Goal: Information Seeking & Learning: Learn about a topic

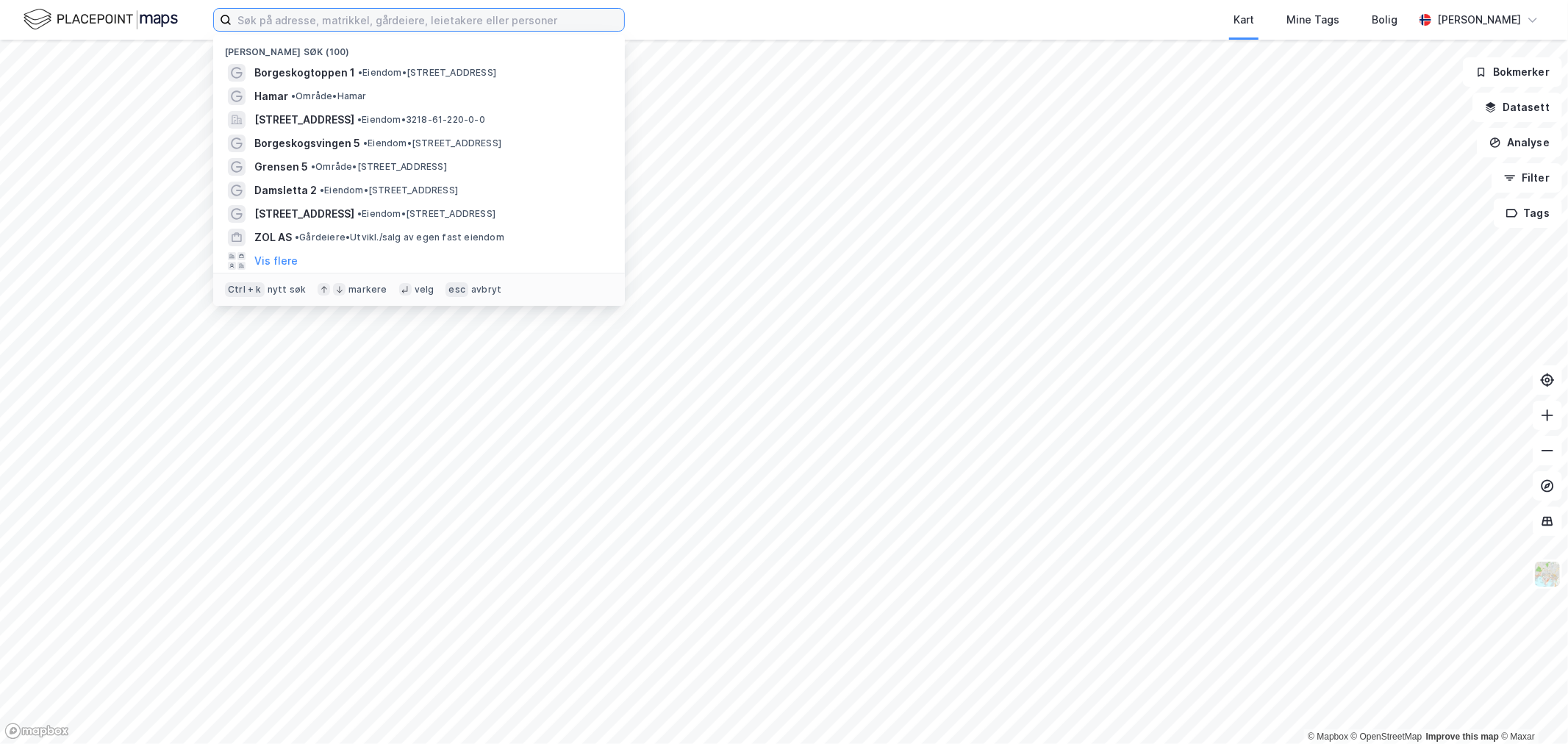
click at [391, 27] on input at bounding box center [428, 20] width 393 height 22
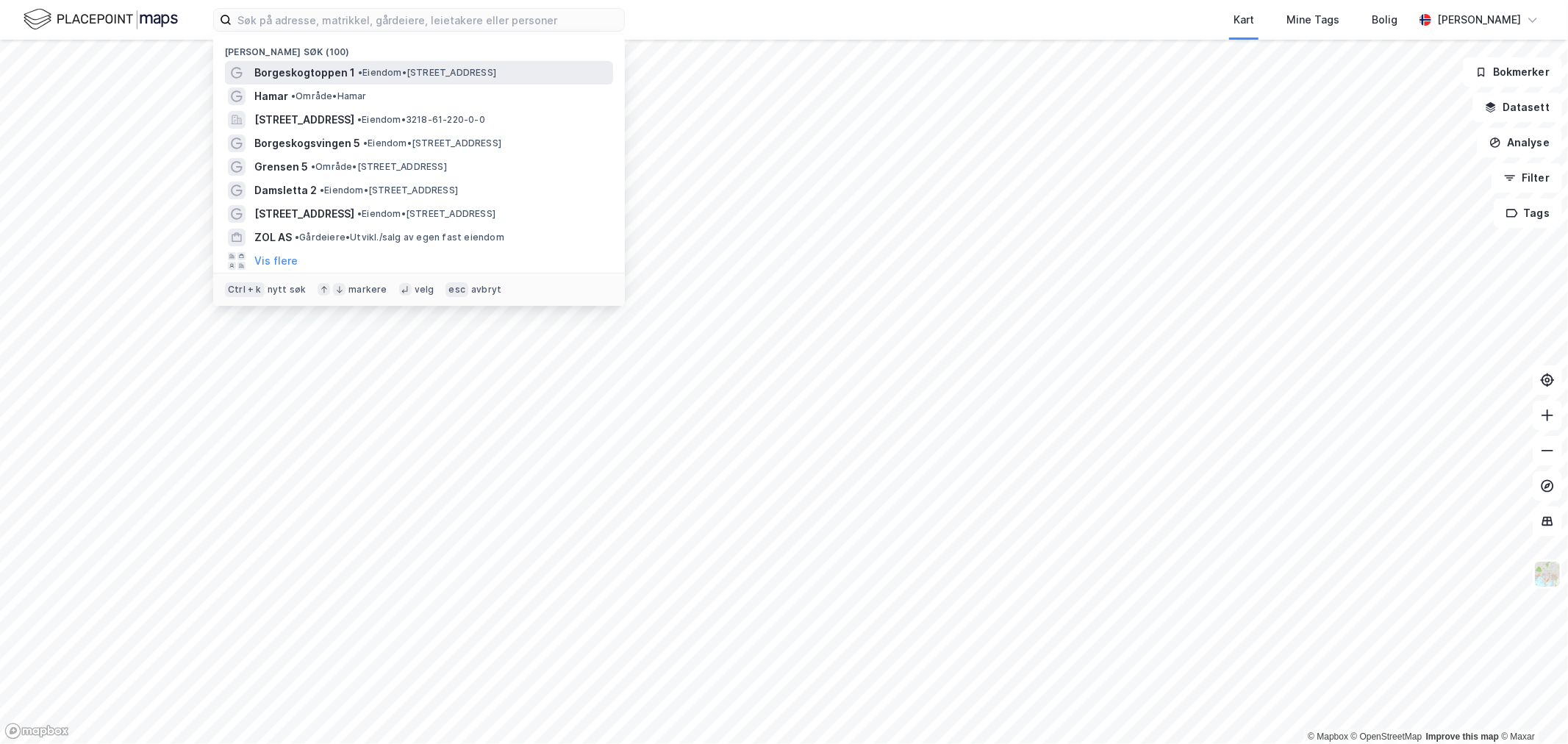
click at [365, 69] on span "• Eiendom • [STREET_ADDRESS]" at bounding box center [427, 72] width 138 height 12
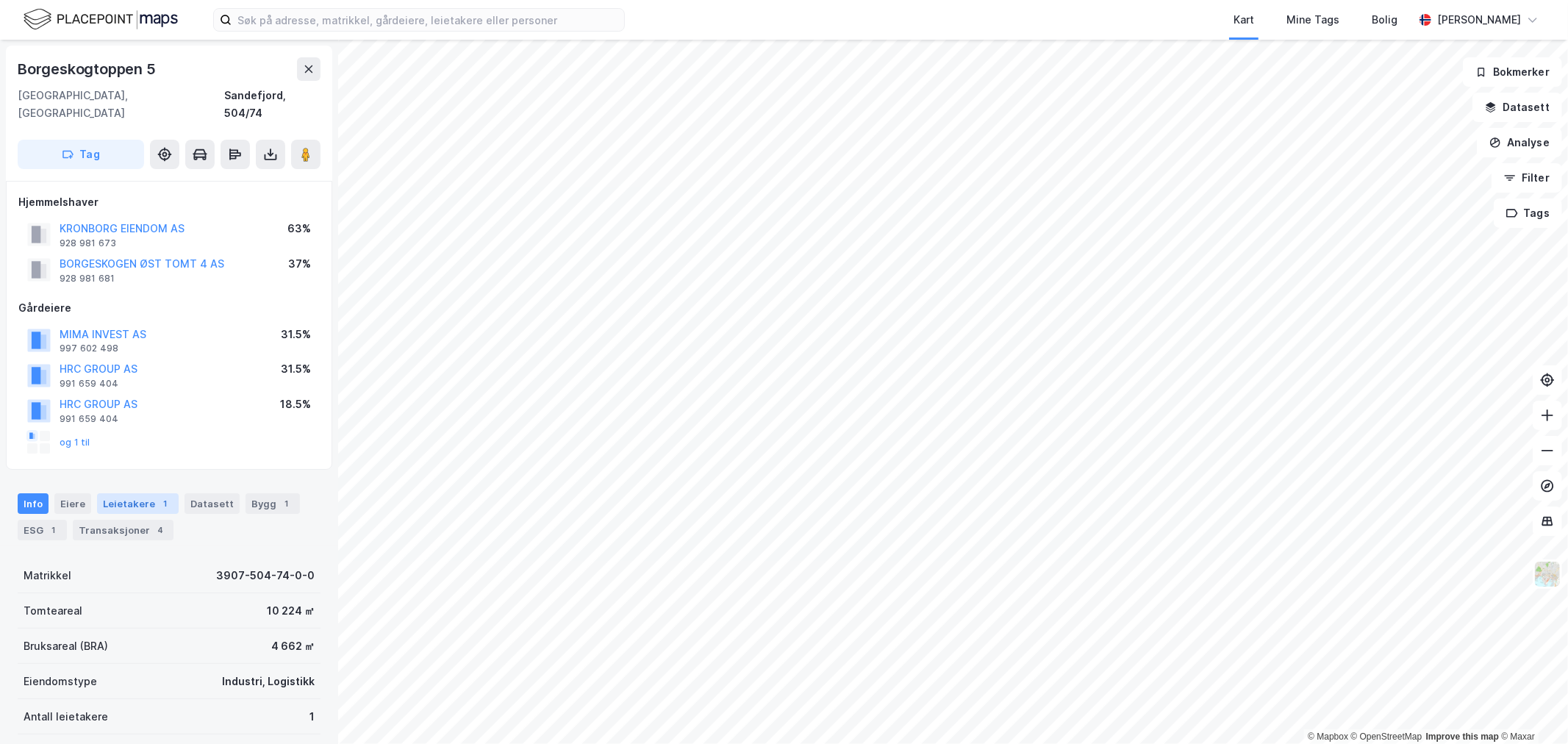
click at [143, 493] on div "Leietakere 1" at bounding box center [138, 504] width 81 height 21
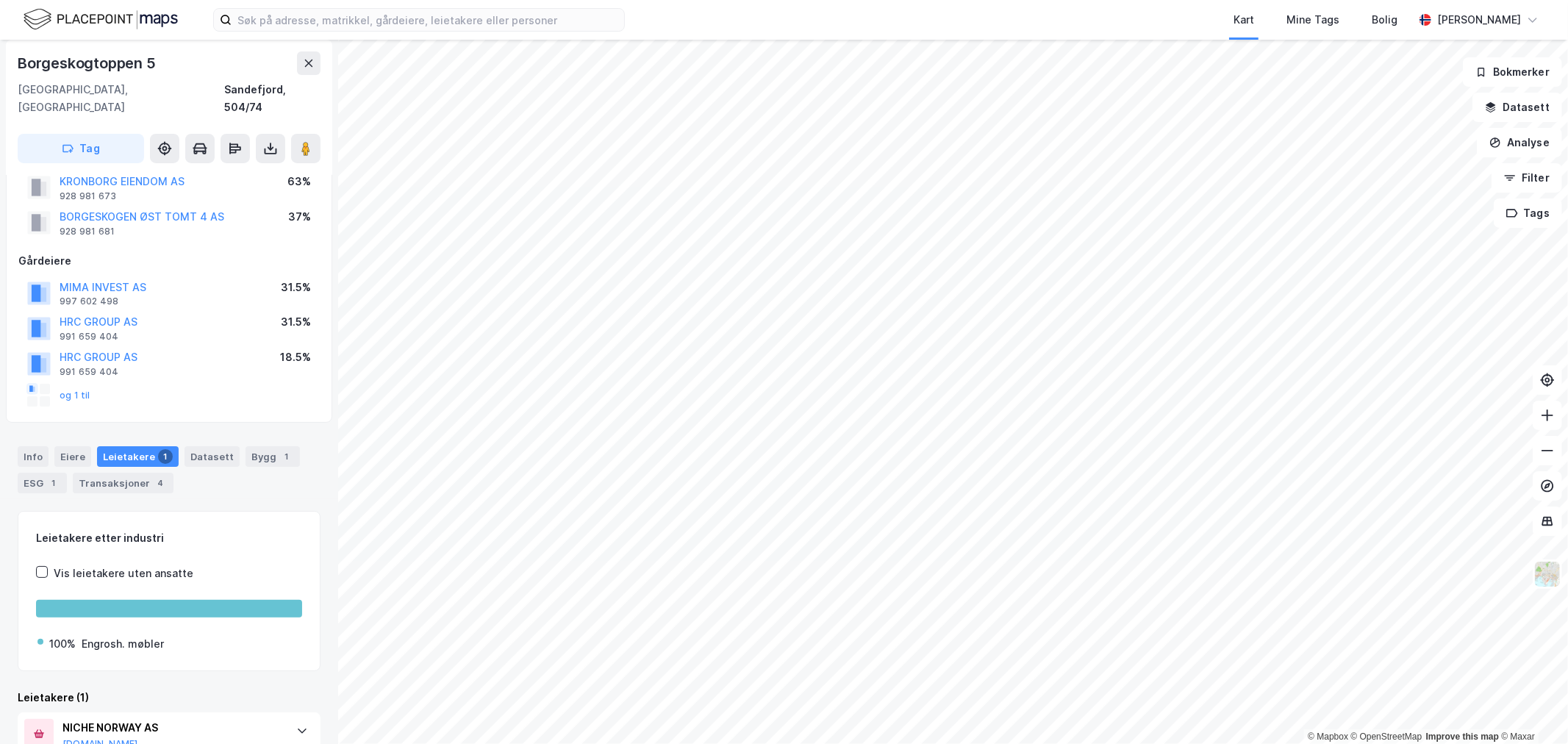
scroll to position [94, 0]
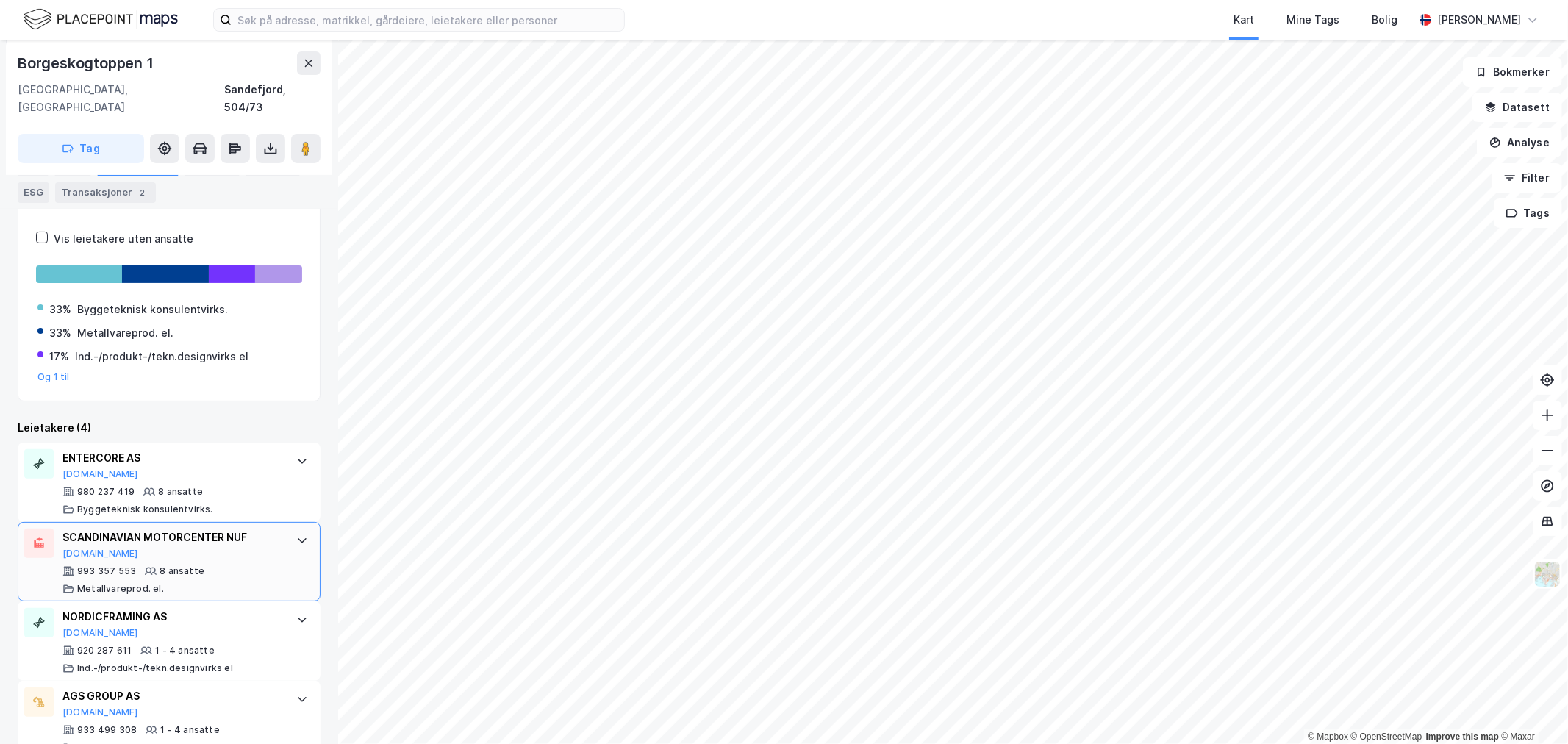
scroll to position [262, 0]
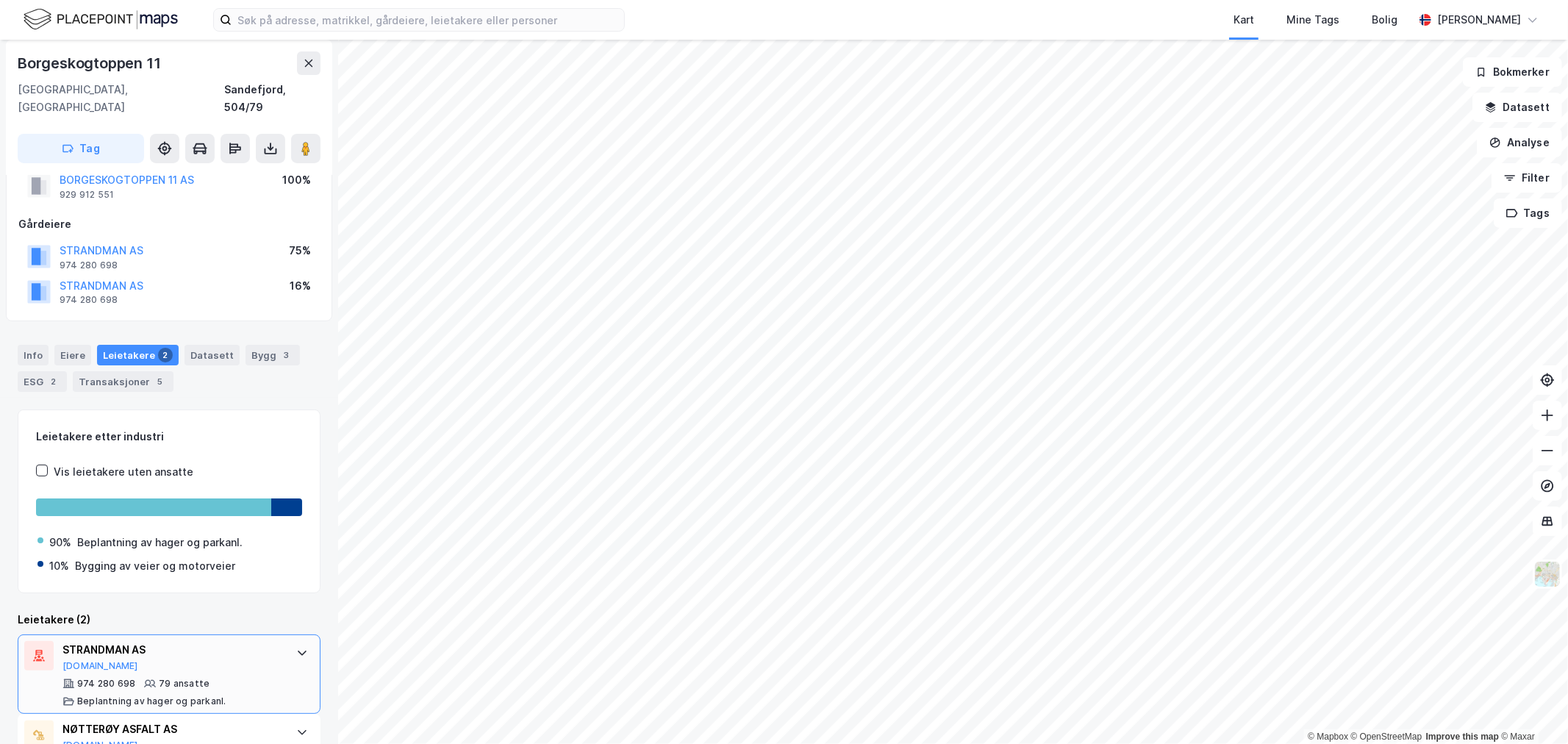
scroll to position [98, 0]
